Goal: Task Accomplishment & Management: Complete application form

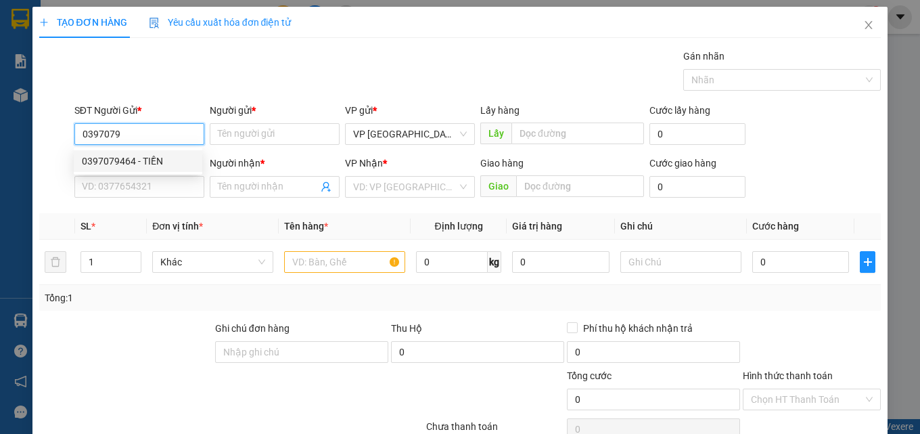
click at [150, 156] on div "0397079464 - TIỀN" at bounding box center [138, 161] width 112 height 15
type input "0397079464"
type input "TIỀN"
type input "0932419005"
type input "hoàng"
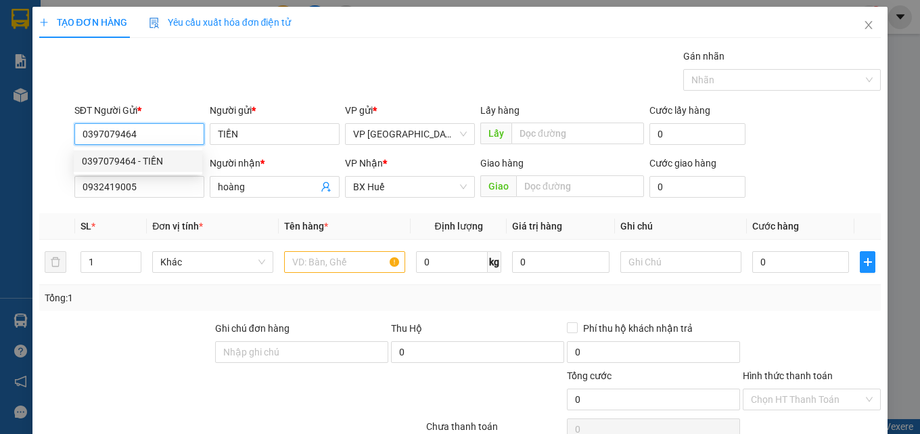
type input "30.000"
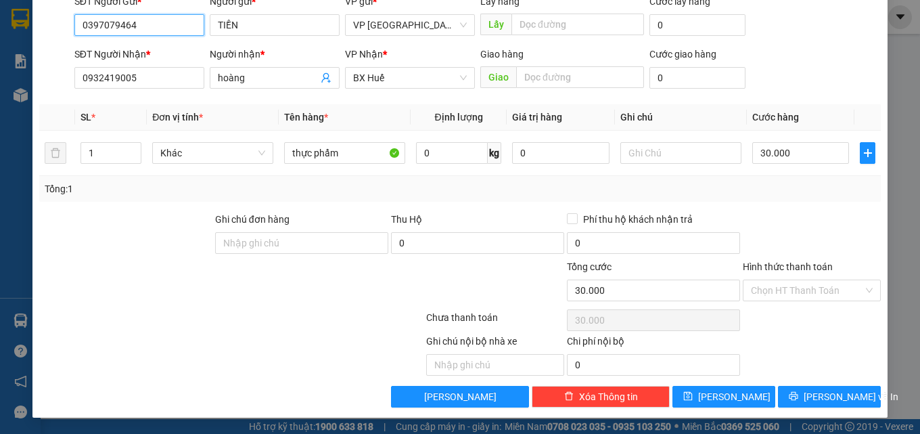
type input "0397079464"
click at [793, 303] on div "Hình thức thanh toán Chọn HT Thanh Toán" at bounding box center [812, 282] width 138 height 47
click at [798, 295] on input "Hình thức thanh toán" at bounding box center [807, 290] width 112 height 20
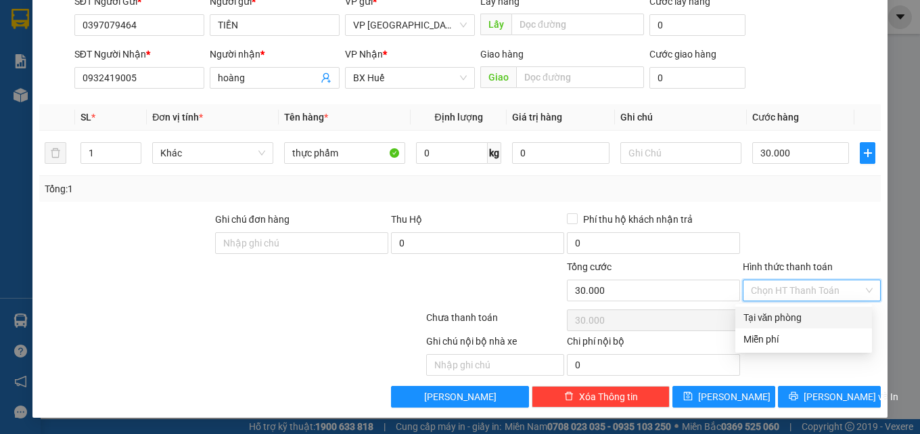
click at [799, 313] on div "Tại văn phòng" at bounding box center [803, 317] width 120 height 15
type input "0"
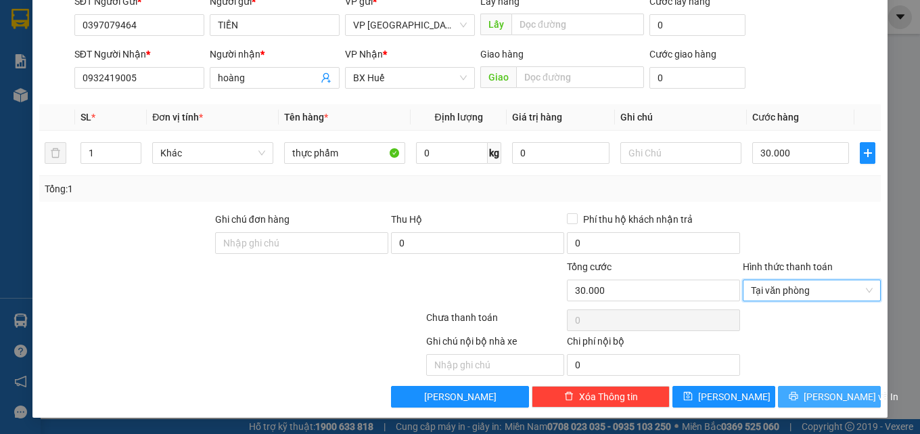
click at [827, 392] on span "[PERSON_NAME] và In" at bounding box center [851, 396] width 95 height 15
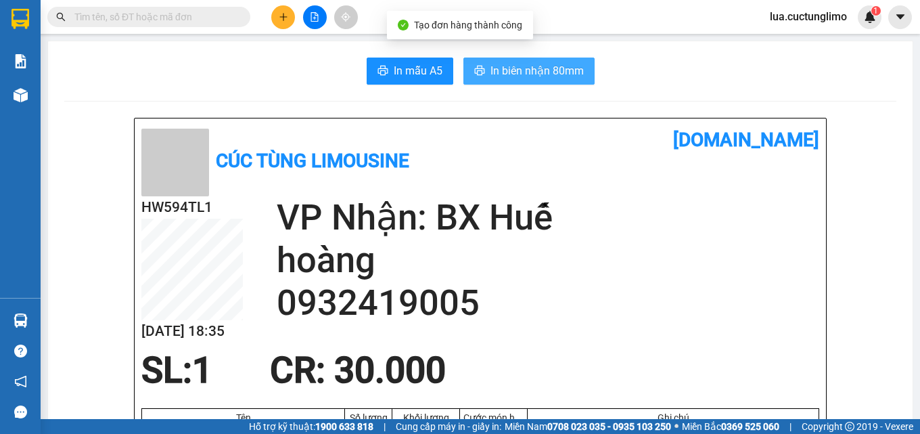
click at [545, 68] on span "In biên nhận 80mm" at bounding box center [536, 70] width 93 height 17
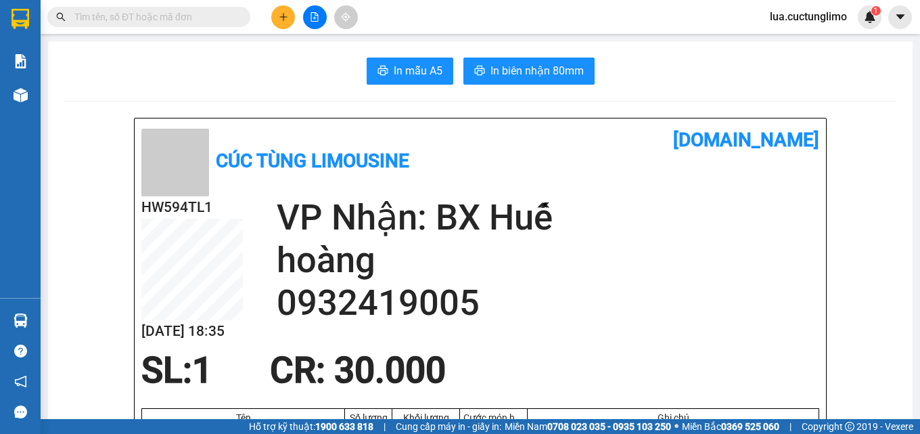
click at [216, 20] on input "text" at bounding box center [154, 16] width 160 height 15
paste input "0933940828"
click at [216, 20] on input "0933940828" at bounding box center [154, 16] width 160 height 15
click at [203, 9] on input "0933940828" at bounding box center [154, 16] width 160 height 15
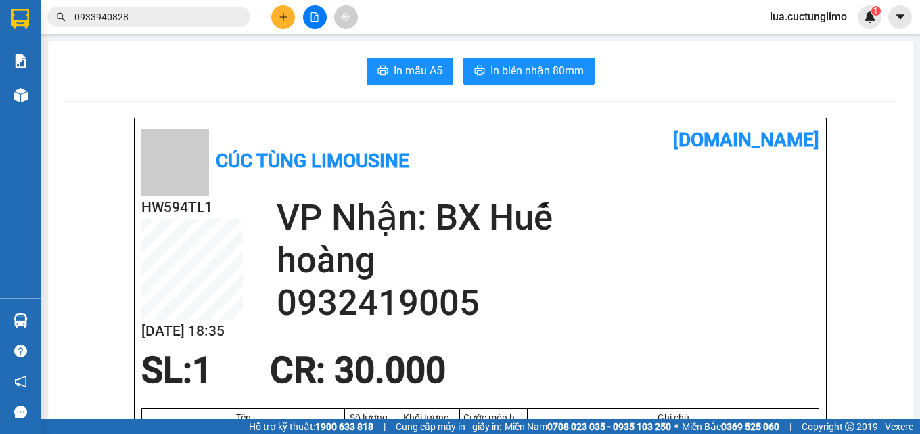
click at [203, 9] on input "0933940828" at bounding box center [154, 16] width 160 height 15
click at [202, 16] on input "0933940828" at bounding box center [154, 16] width 160 height 15
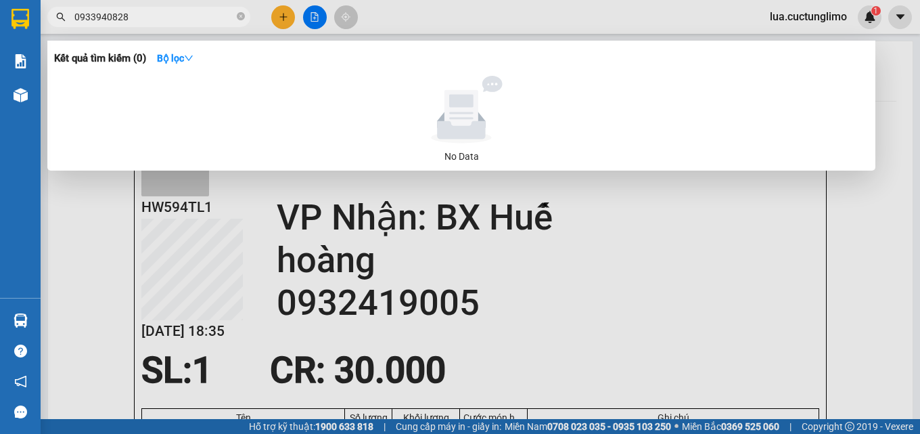
click at [202, 16] on input "0933940828" at bounding box center [154, 16] width 160 height 15
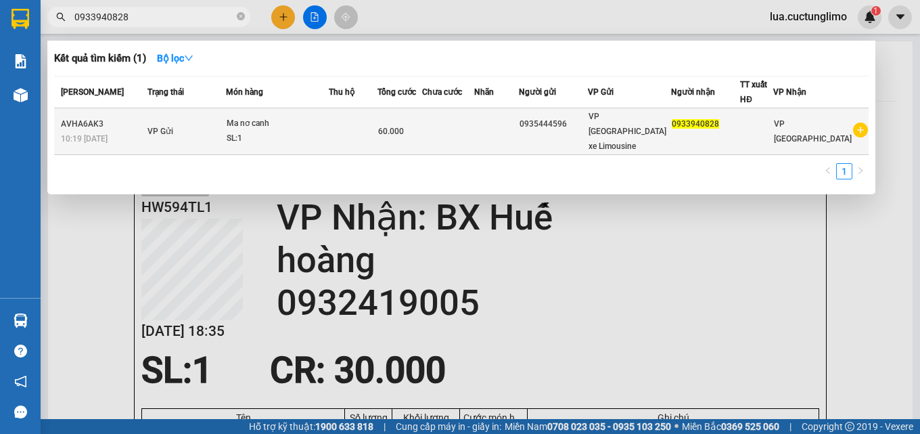
type input "0933940828"
click at [474, 118] on td at bounding box center [447, 131] width 51 height 47
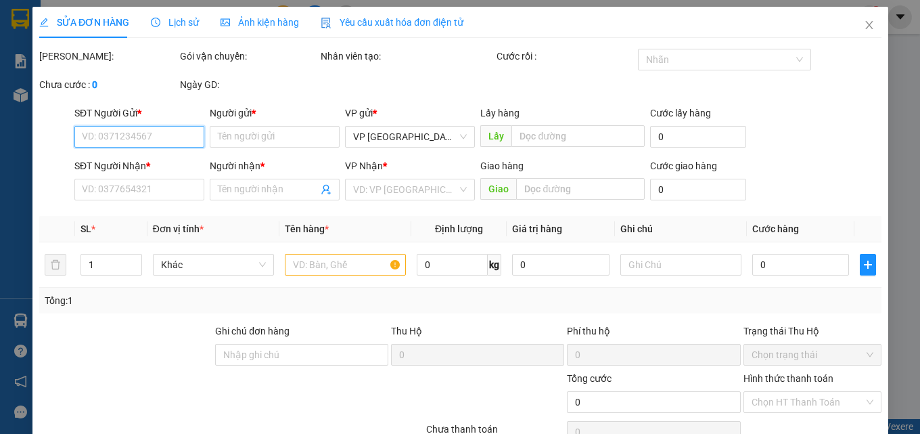
type input "0935444596"
type input "0933940828"
type input "60.000"
